Goal: Task Accomplishment & Management: Use online tool/utility

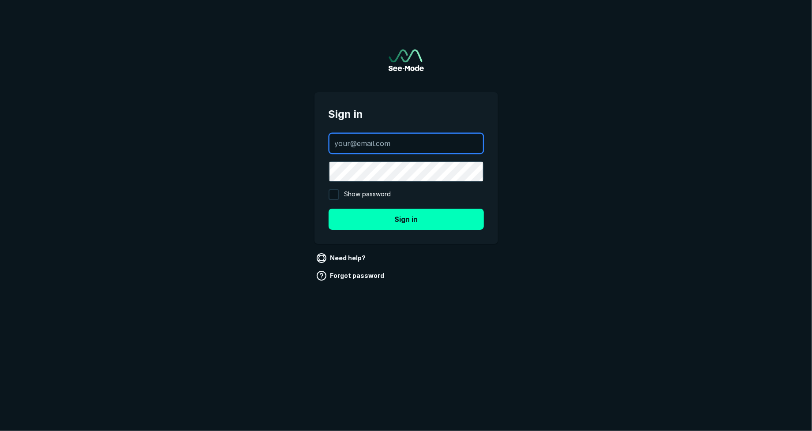
click at [368, 136] on input "text" at bounding box center [407, 143] width 154 height 19
type input "[PERSON_NAME][EMAIL_ADDRESS][DOMAIN_NAME]"
click at [420, 218] on button "Sign in" at bounding box center [406, 219] width 155 height 21
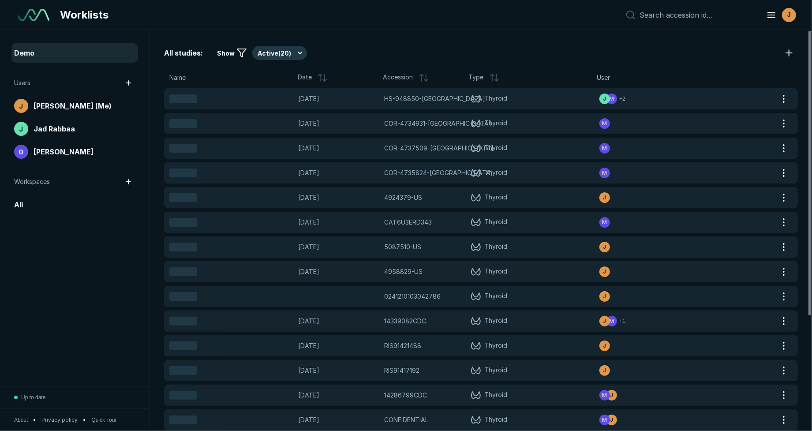
scroll to position [2779, 3973]
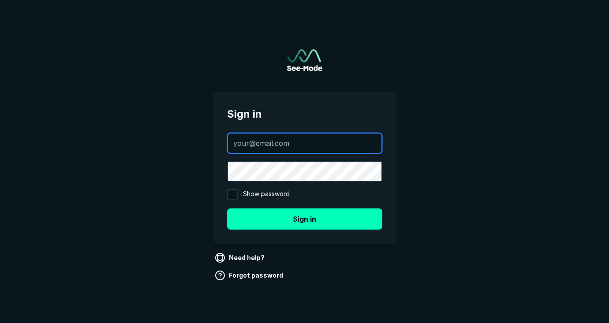
click at [278, 146] on input "text" at bounding box center [305, 143] width 154 height 19
type input "[PERSON_NAME][EMAIL_ADDRESS][DOMAIN_NAME]"
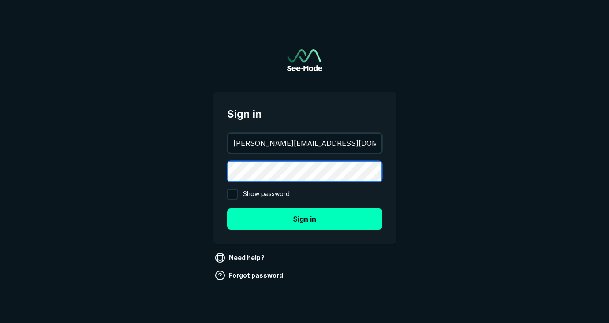
click at [227, 209] on button "Sign in" at bounding box center [304, 219] width 155 height 21
